Goal: Check status: Check status

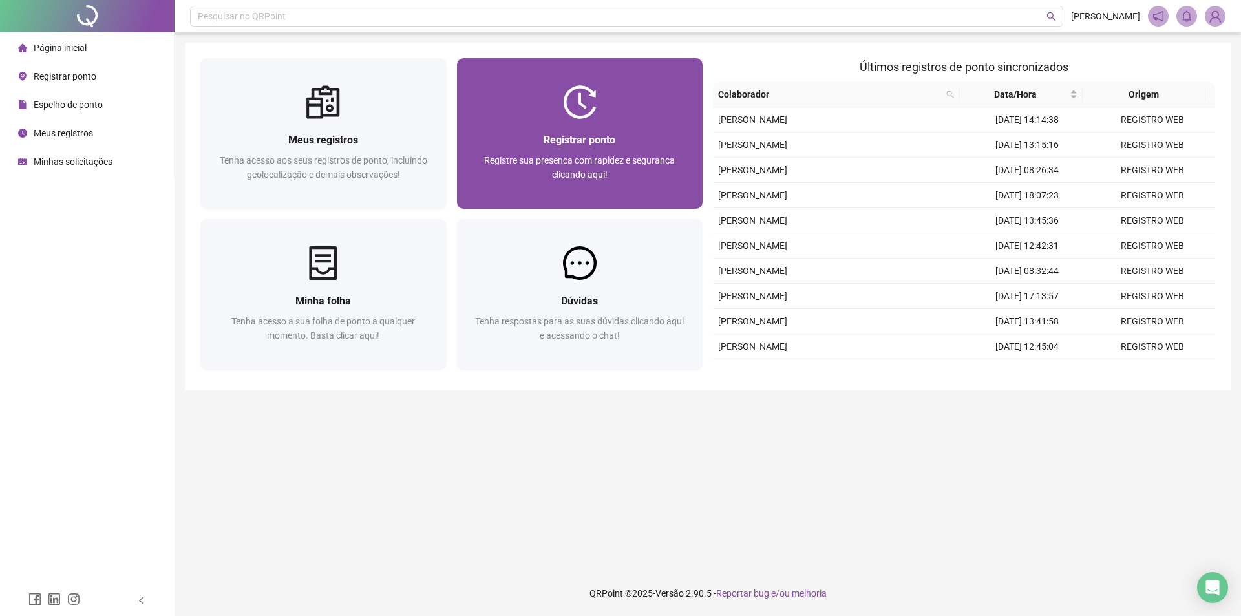
click at [543, 124] on div "Registrar ponto Registre sua presença com rapidez e segurança clicando aqui!" at bounding box center [580, 164] width 246 height 90
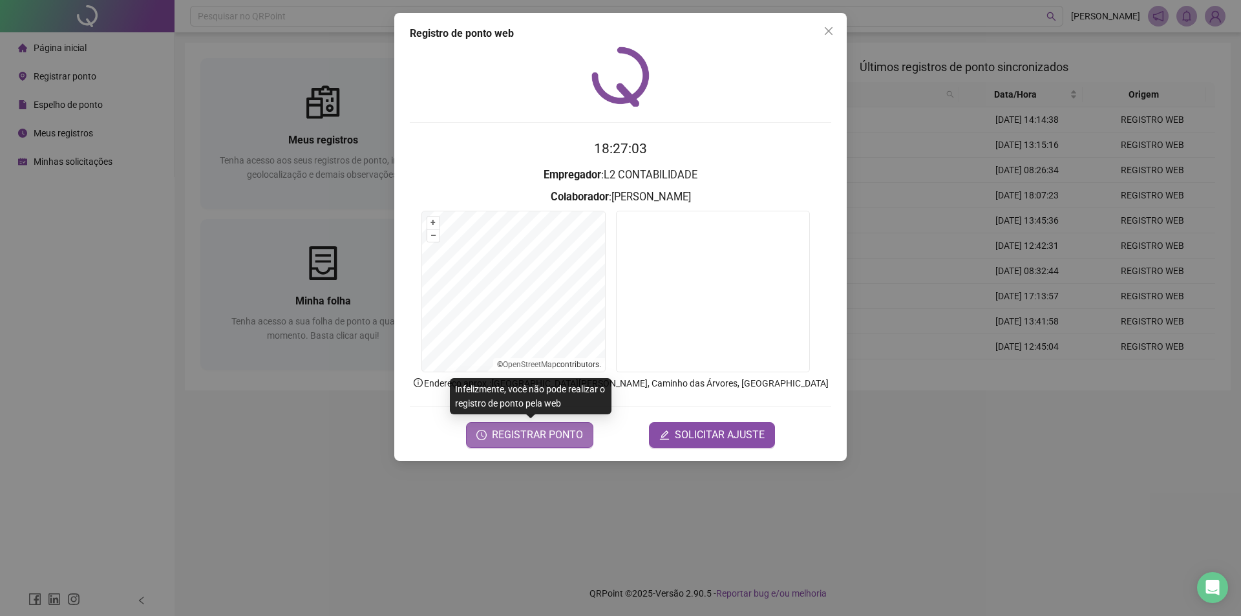
click at [548, 434] on span "REGISTRAR PONTO" at bounding box center [537, 435] width 91 height 16
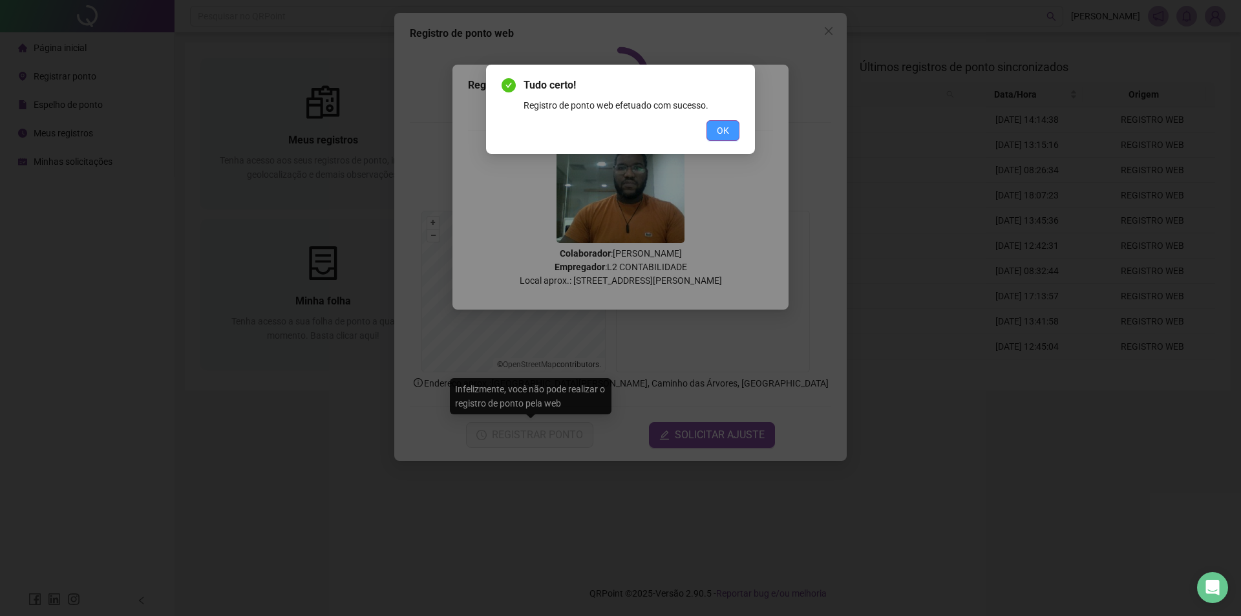
click at [718, 127] on span "OK" at bounding box center [723, 130] width 12 height 14
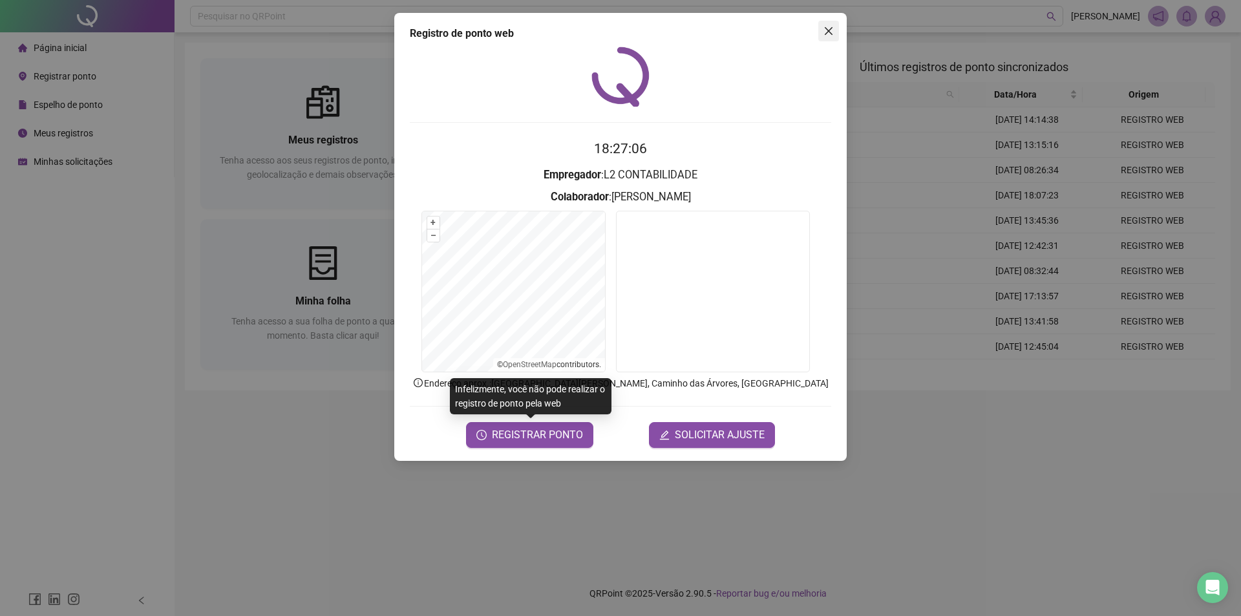
click at [833, 32] on icon "close" at bounding box center [828, 31] width 10 height 10
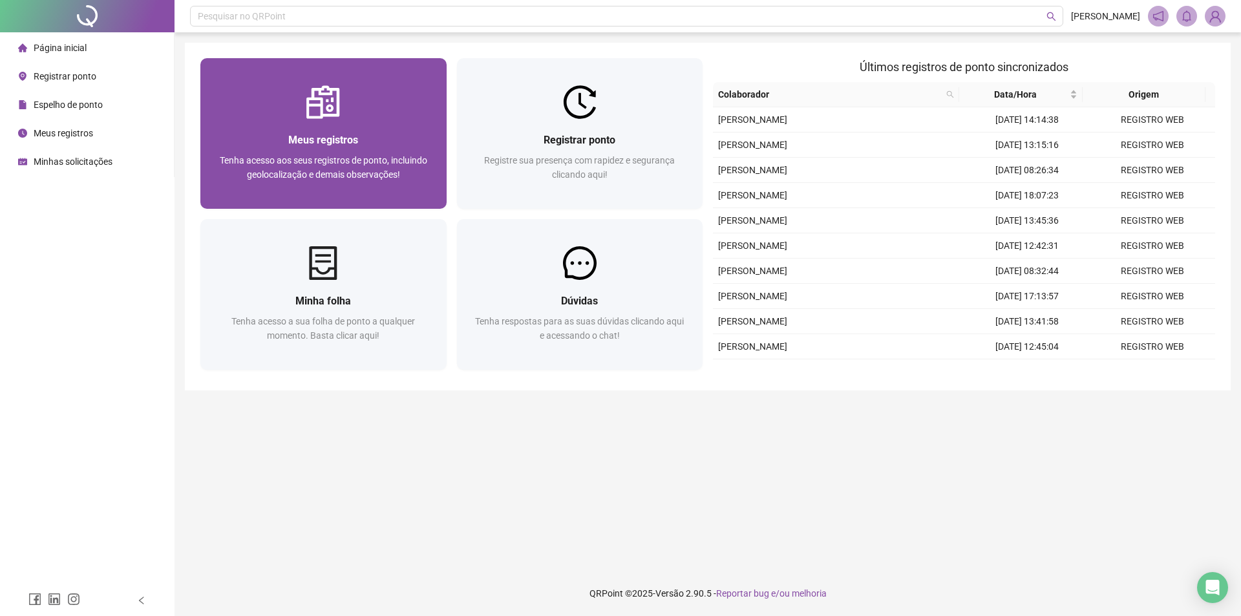
click at [339, 151] on div "Meus registros Tenha acesso aos seus registros de ponto, incluindo geolocalizaç…" at bounding box center [323, 164] width 215 height 64
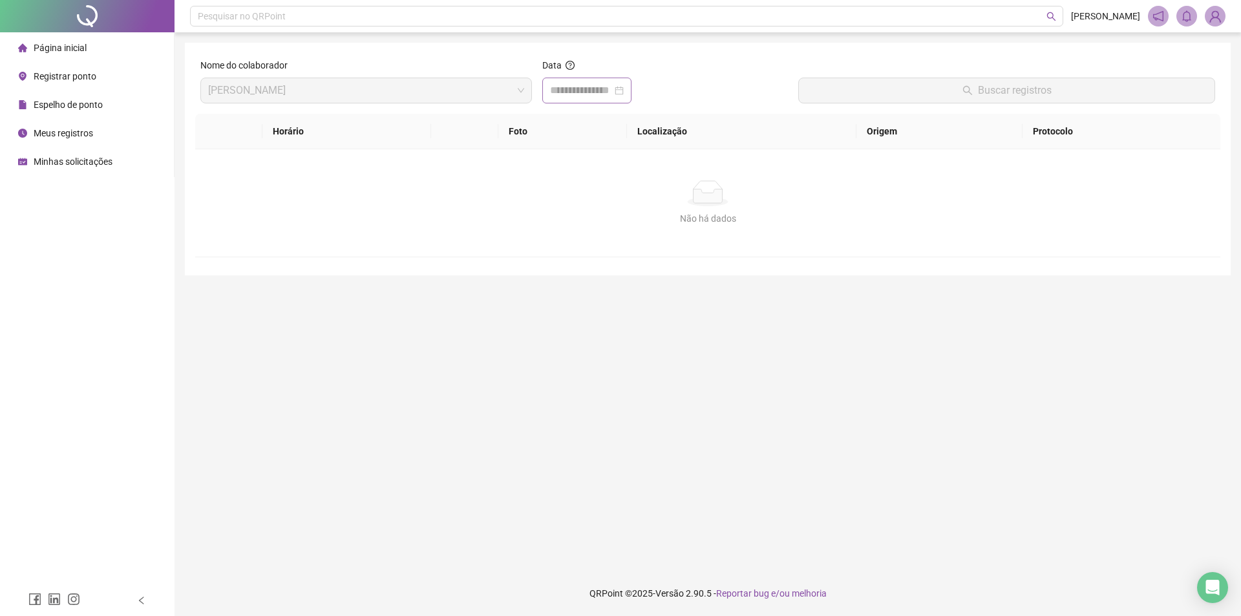
click at [624, 92] on div at bounding box center [587, 91] width 74 height 16
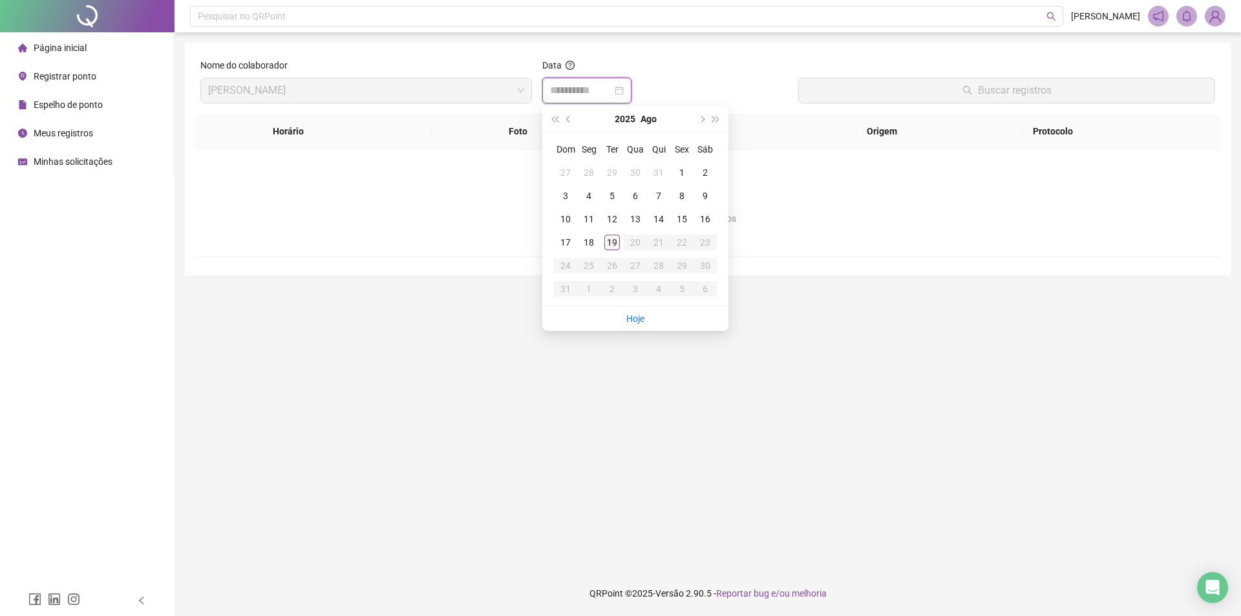
type input "**********"
click at [611, 244] on div "19" at bounding box center [612, 243] width 16 height 16
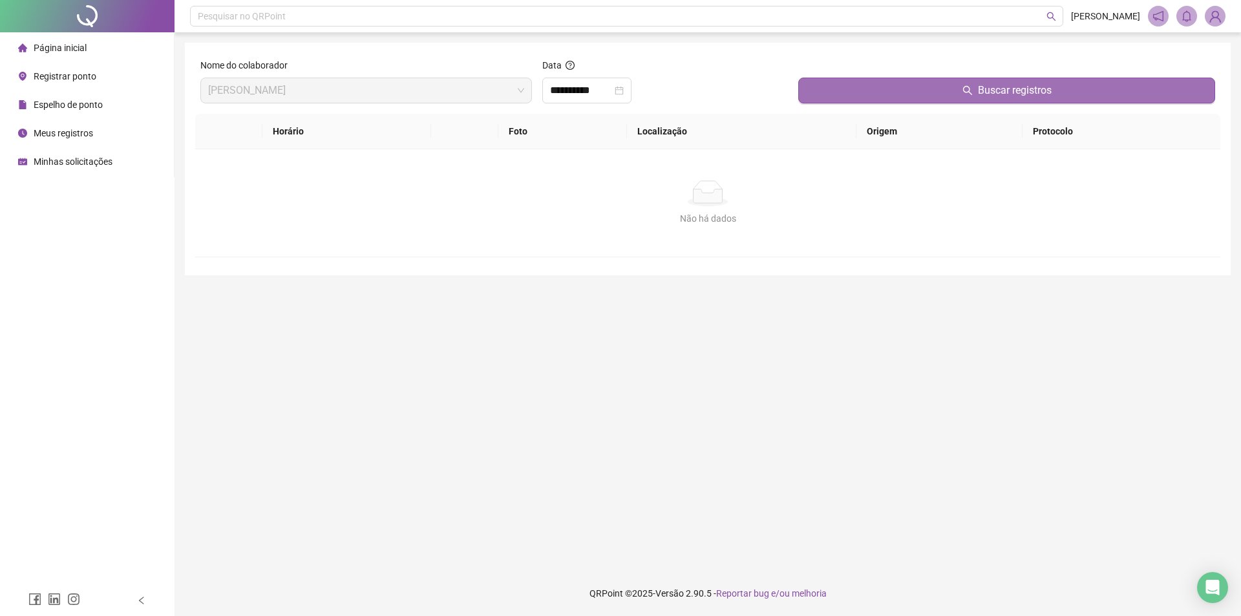
click at [859, 85] on button "Buscar registros" at bounding box center [1006, 91] width 417 height 26
